Goal: Task Accomplishment & Management: Manage account settings

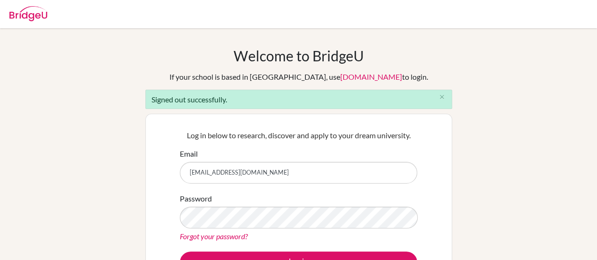
click at [252, 176] on input "[EMAIL_ADDRESS][DOMAIN_NAME]" at bounding box center [298, 173] width 237 height 22
click at [143, 120] on div "Welcome to [GEOGRAPHIC_DATA] If your school is based in [GEOGRAPHIC_DATA], use …" at bounding box center [298, 213] width 597 height 333
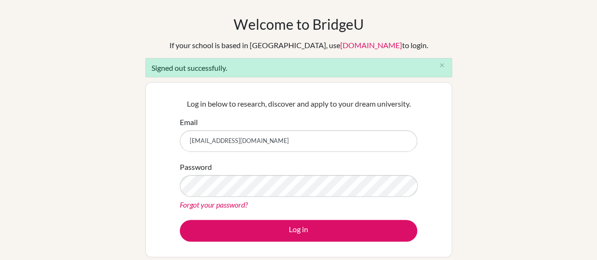
scroll to position [32, 0]
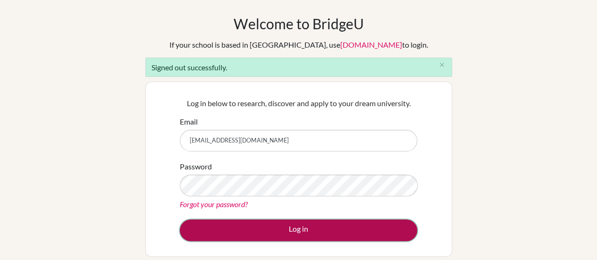
click at [233, 232] on button "Log in" at bounding box center [298, 230] width 237 height 22
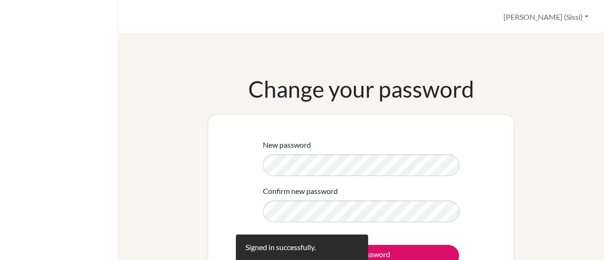
scroll to position [22, 0]
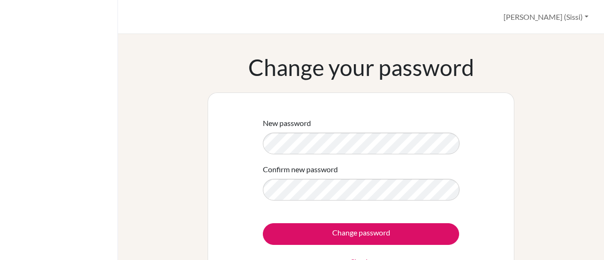
click at [220, 178] on div "New password Confirm new password Change password Sign in" at bounding box center [361, 195] width 307 height 207
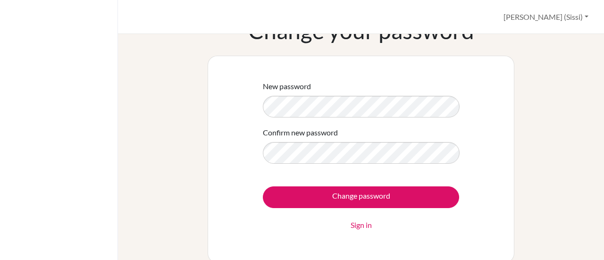
scroll to position [59, 0]
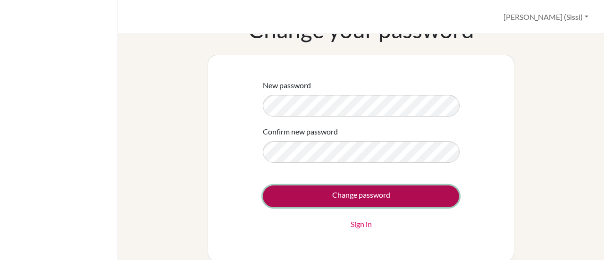
click at [292, 188] on input "Change password" at bounding box center [361, 196] width 196 height 22
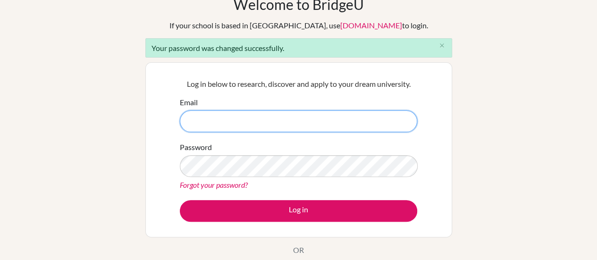
scroll to position [53, 0]
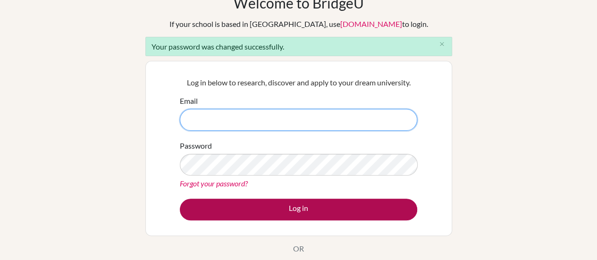
type input "[EMAIL_ADDRESS][DOMAIN_NAME]"
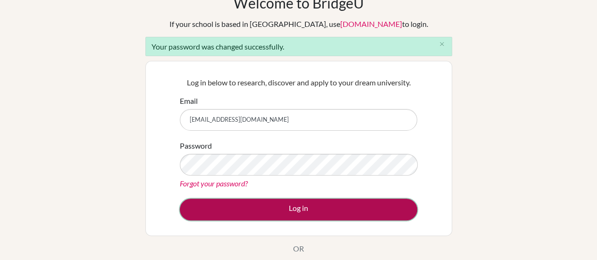
click at [252, 207] on button "Log in" at bounding box center [298, 210] width 237 height 22
